Goal: Information Seeking & Learning: Learn about a topic

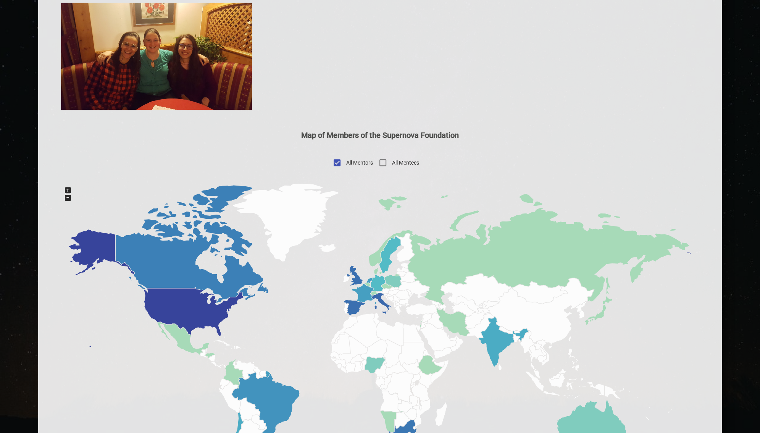
scroll to position [305, 0]
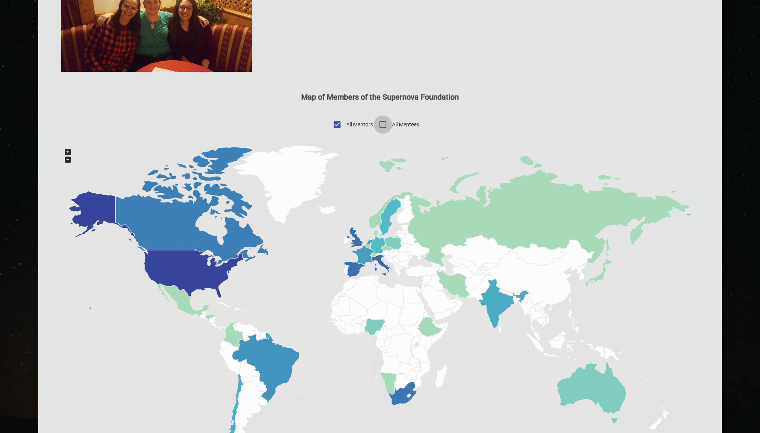
click at [382, 126] on input "All Mentees" at bounding box center [383, 124] width 18 height 18
checkbox input "true"
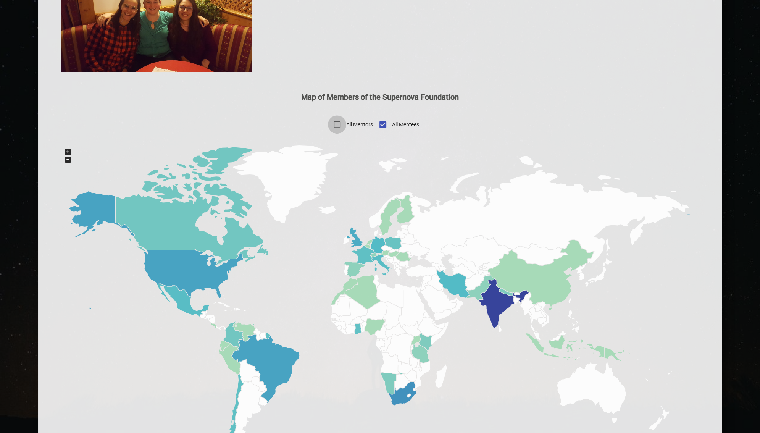
click at [338, 127] on input "All Mentors" at bounding box center [337, 124] width 18 height 18
checkbox input "true"
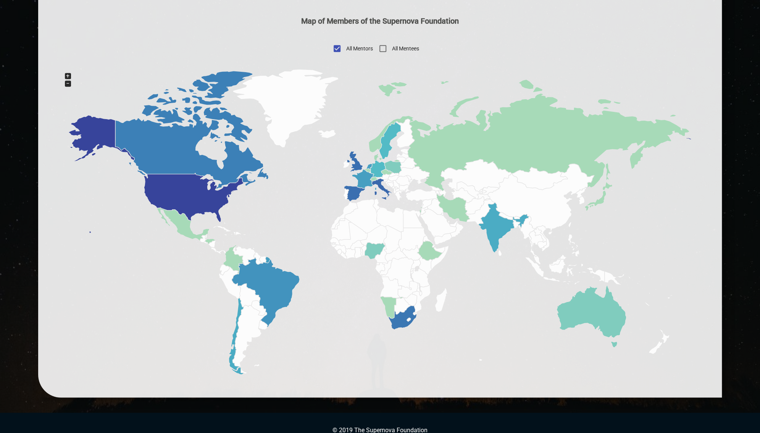
scroll to position [382, 0]
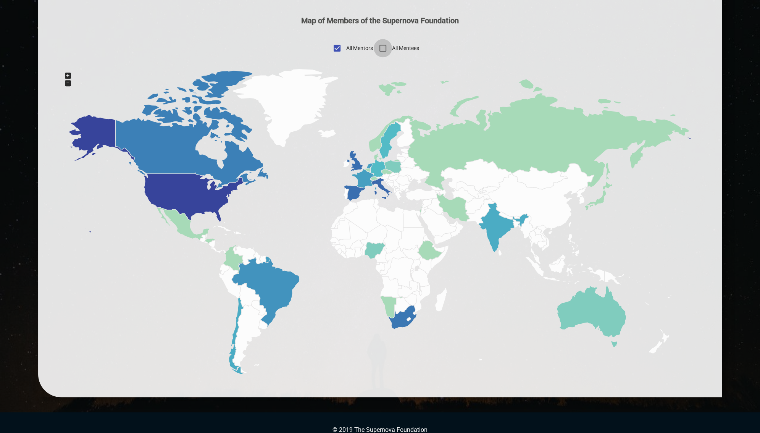
click at [382, 50] on input "All Mentees" at bounding box center [383, 48] width 18 height 18
checkbox input "true"
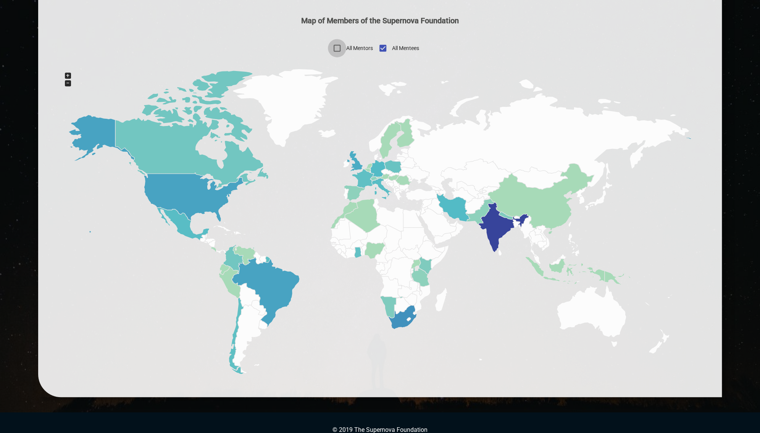
click at [333, 50] on input "All Mentors" at bounding box center [337, 48] width 18 height 18
checkbox input "true"
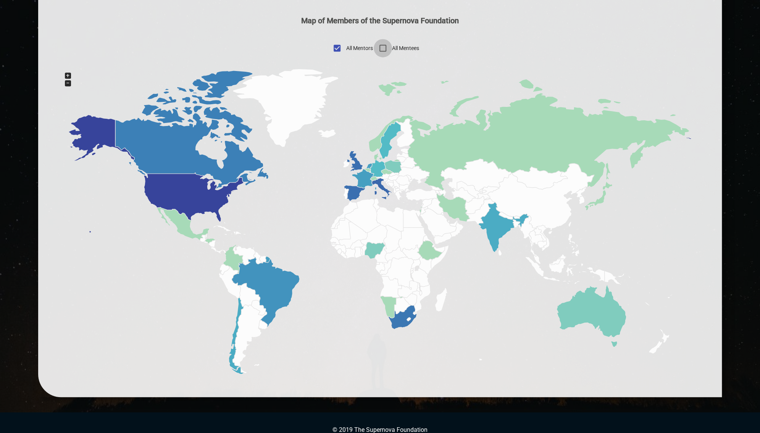
click at [381, 50] on input "All Mentees" at bounding box center [383, 48] width 18 height 18
checkbox input "true"
checkbox input "false"
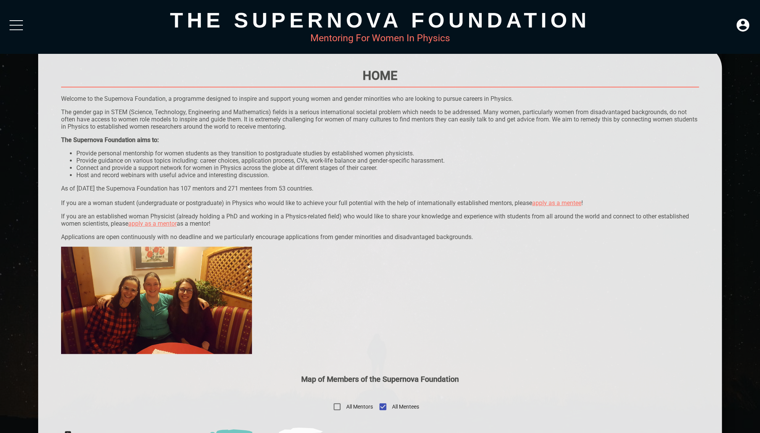
scroll to position [0, 0]
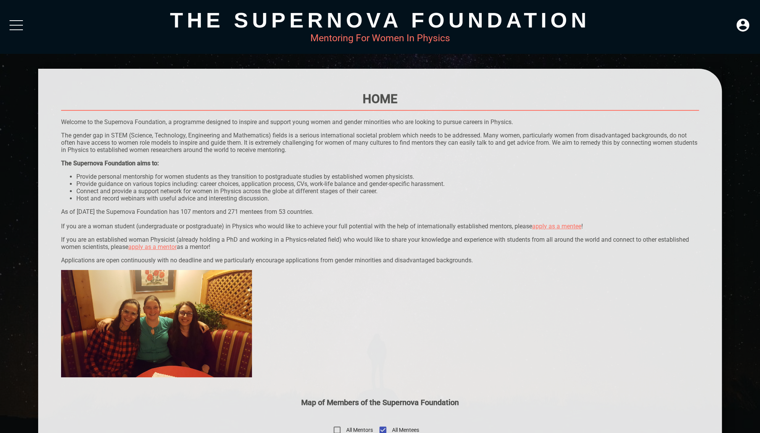
click at [17, 27] on div at bounding box center [16, 27] width 13 height 14
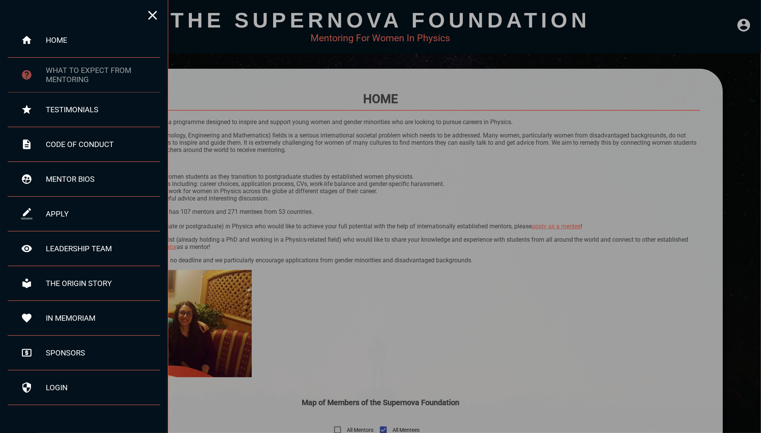
click at [56, 67] on div "what to expect from mentoring" at bounding box center [103, 75] width 115 height 18
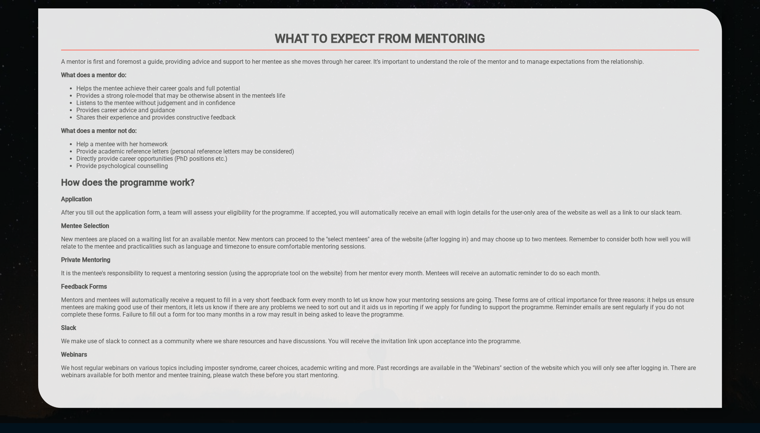
scroll to position [76, 0]
